Goal: Information Seeking & Learning: Find specific fact

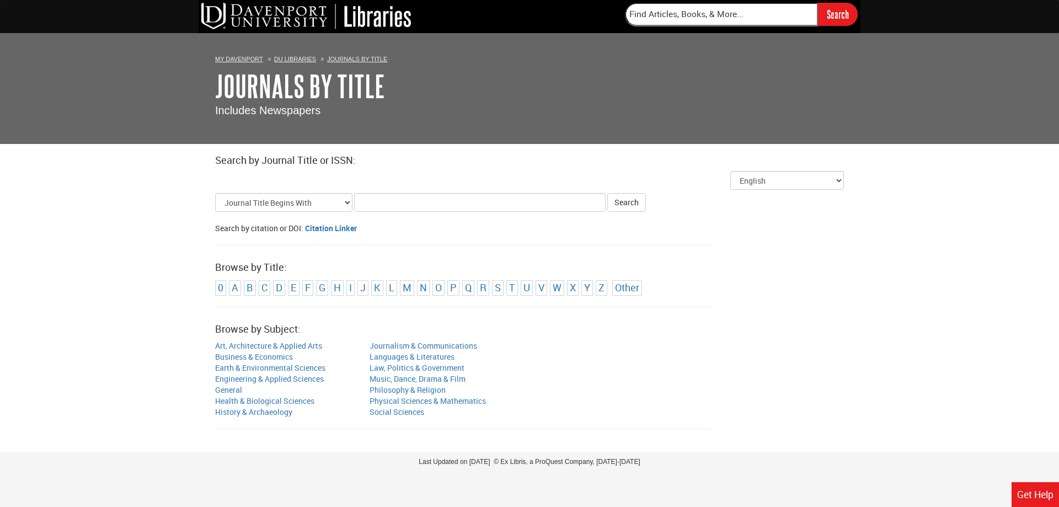
click at [525, 201] on input "Title Search Criteria" at bounding box center [480, 202] width 252 height 19
type input "[US_STATE] times"
click at [621, 205] on button "Search" at bounding box center [626, 202] width 39 height 19
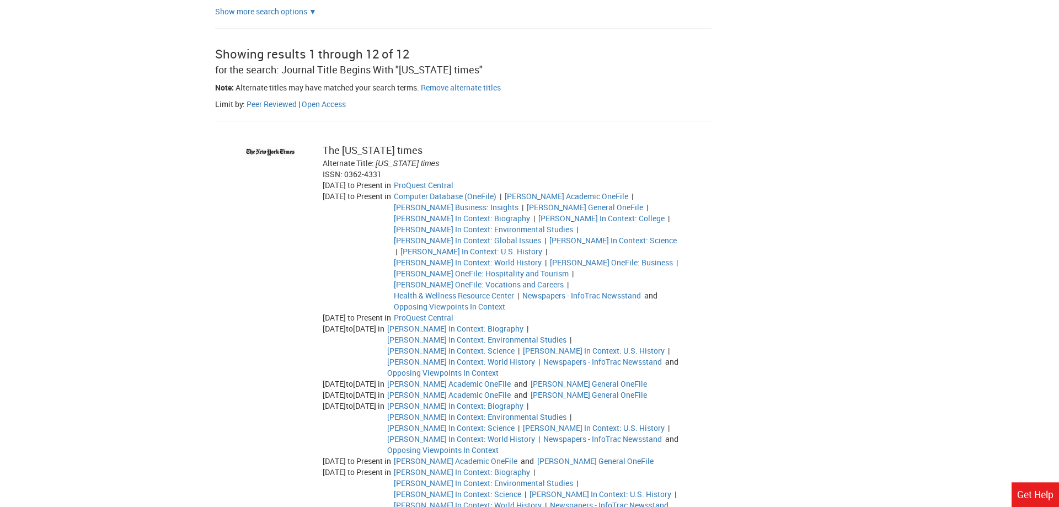
scroll to position [225, 0]
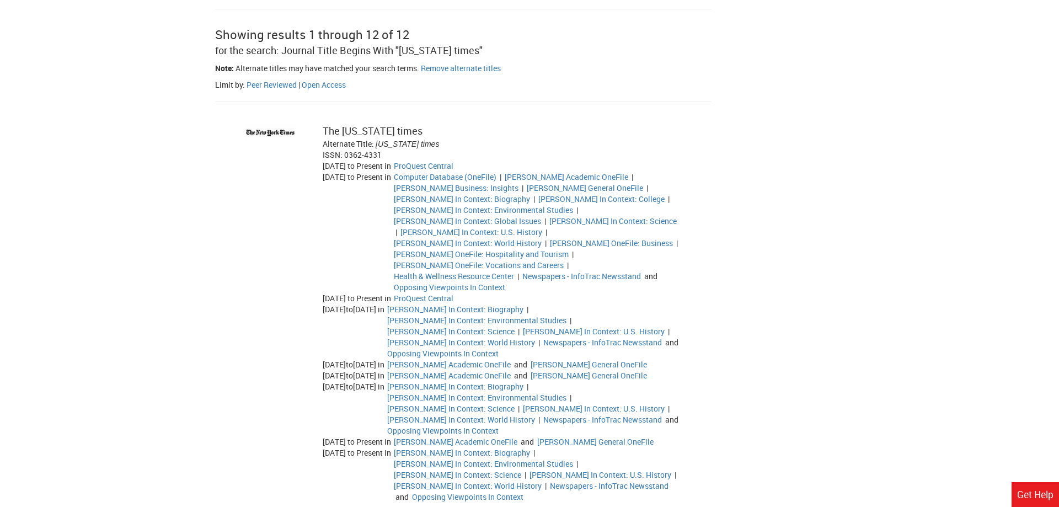
drag, startPoint x: 323, startPoint y: 164, endPoint x: 404, endPoint y: 163, distance: 81.1
click at [394, 163] on div "[DATE] to Present in" at bounding box center [358, 166] width 71 height 11
click at [383, 189] on div "[DATE] to Present in" at bounding box center [358, 232] width 71 height 121
drag, startPoint x: 374, startPoint y: 165, endPoint x: 410, endPoint y: 164, distance: 35.9
click at [394, 167] on div "[DATE] to Present in" at bounding box center [358, 166] width 71 height 11
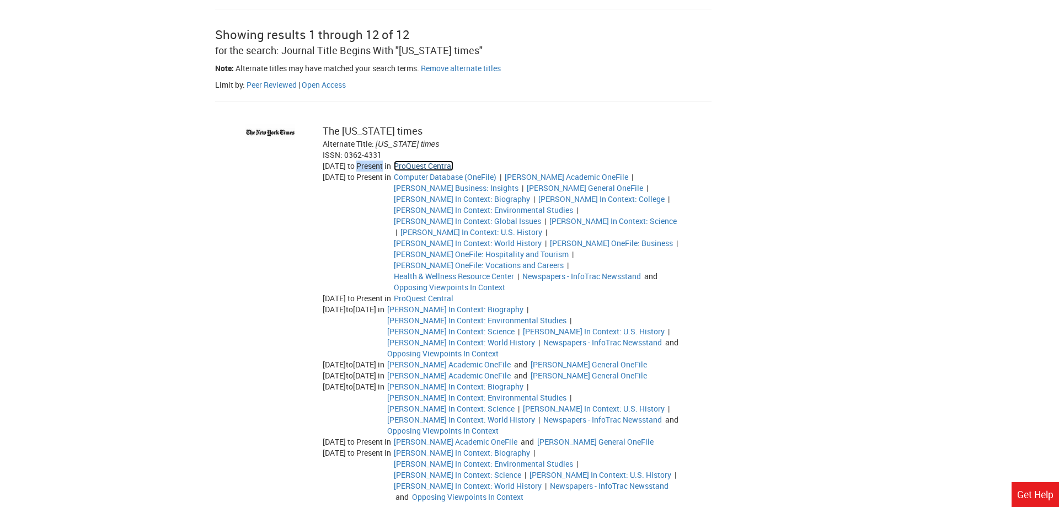
click at [441, 169] on link "ProQuest Central" at bounding box center [424, 166] width 60 height 10
